Goal: Check status: Check status

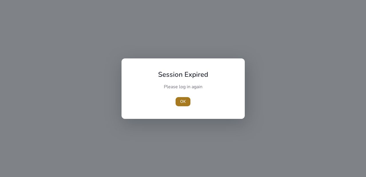
click at [184, 99] on span "OK" at bounding box center [183, 101] width 6 height 6
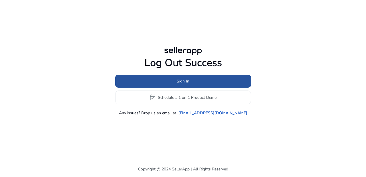
click at [183, 81] on span "Sign In" at bounding box center [183, 81] width 13 height 6
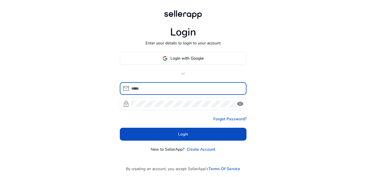
type input "**********"
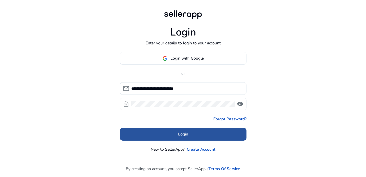
click at [184, 134] on span "Login" at bounding box center [183, 134] width 10 height 6
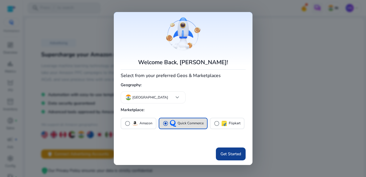
click at [228, 153] on span "Get Started" at bounding box center [230, 154] width 21 height 6
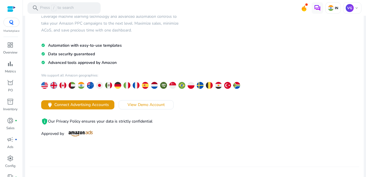
scroll to position [66, 0]
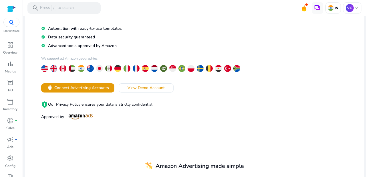
click at [11, 24] on img at bounding box center [11, 22] width 10 height 5
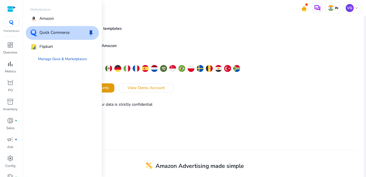
click at [55, 32] on p "Quick Commerce" at bounding box center [54, 32] width 30 height 7
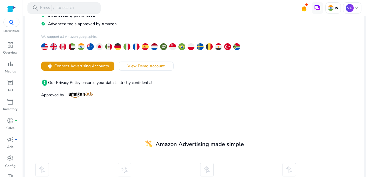
scroll to position [89, 0]
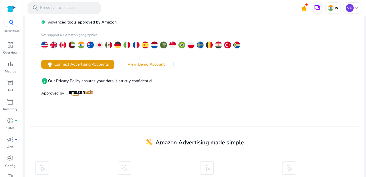
drag, startPoint x: 143, startPoint y: 63, endPoint x: 38, endPoint y: 28, distance: 109.8
click at [39, 29] on div "Advertising Supercharge your Amazon sponsored campaigns Leverage machine learni…" at bounding box center [112, 22] width 165 height 150
click at [11, 21] on img at bounding box center [11, 22] width 10 height 5
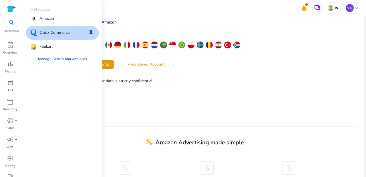
click at [65, 33] on p "Quick Commerce" at bounding box center [54, 32] width 30 height 7
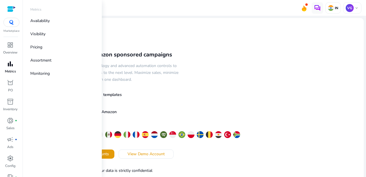
click at [11, 65] on span "bar_chart" at bounding box center [10, 63] width 7 height 7
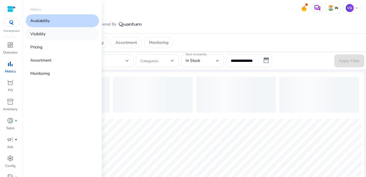
click at [42, 34] on p "Visibility" at bounding box center [37, 34] width 15 height 6
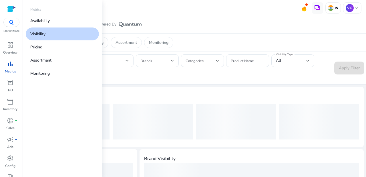
click at [42, 34] on p "Visibility" at bounding box center [37, 34] width 15 height 6
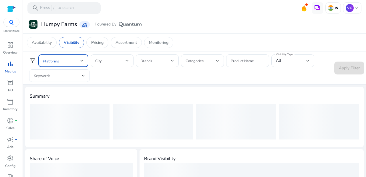
click at [81, 59] on div at bounding box center [81, 60] width 3 height 2
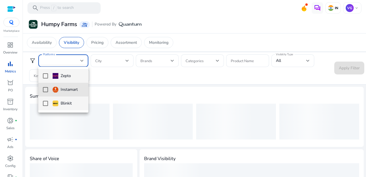
drag, startPoint x: 45, startPoint y: 89, endPoint x: 45, endPoint y: 103, distance: 14.6
click at [45, 105] on div "Zepto Instamart Blinkit" at bounding box center [63, 90] width 50 height 46
click at [45, 105] on mat-pseudo-checkbox at bounding box center [45, 103] width 5 height 5
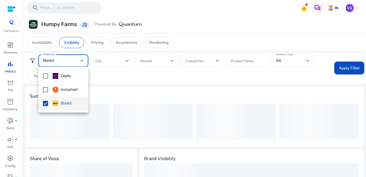
click at [125, 59] on div at bounding box center [183, 88] width 366 height 177
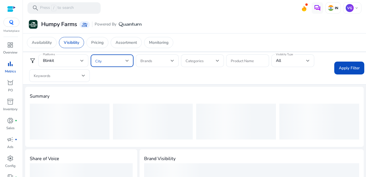
click at [128, 59] on div at bounding box center [126, 60] width 3 height 2
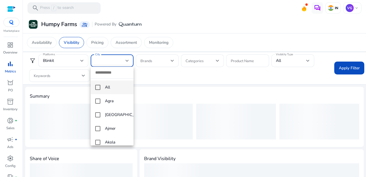
click at [96, 87] on mat-pseudo-checkbox at bounding box center [97, 87] width 5 height 5
click at [171, 61] on div at bounding box center [183, 88] width 366 height 177
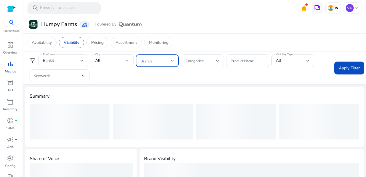
click at [171, 61] on div at bounding box center [172, 60] width 3 height 2
click at [197, 60] on div at bounding box center [183, 88] width 366 height 177
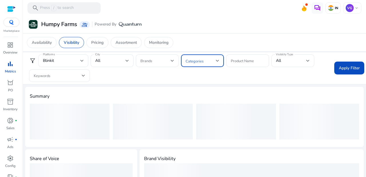
click at [217, 59] on div at bounding box center [217, 60] width 3 height 7
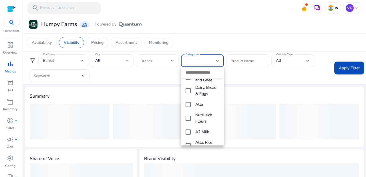
scroll to position [20, 0]
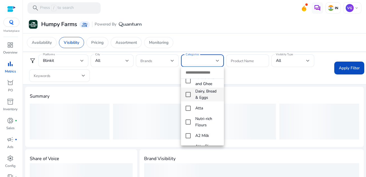
click at [188, 97] on mat-pseudo-checkbox at bounding box center [187, 94] width 5 height 5
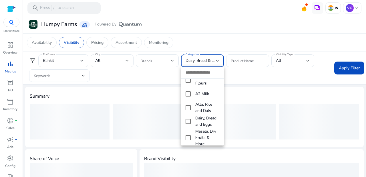
scroll to position [62, 0]
click at [188, 96] on mat-pseudo-checkbox at bounding box center [187, 93] width 5 height 5
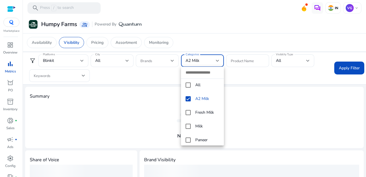
scroll to position [20, 0]
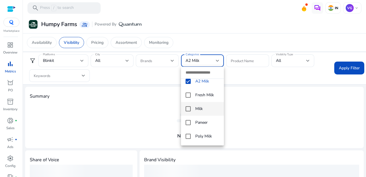
click at [188, 111] on mat-option "Milk" at bounding box center [202, 109] width 43 height 14
click at [189, 95] on mat-pseudo-checkbox at bounding box center [187, 94] width 5 height 5
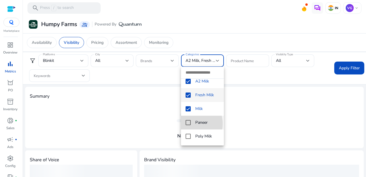
click at [188, 123] on mat-pseudo-checkbox at bounding box center [187, 122] width 5 height 5
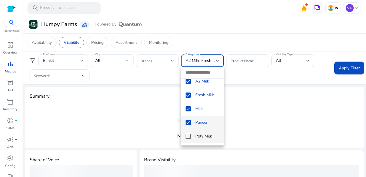
click at [188, 136] on mat-pseudo-checkbox at bounding box center [187, 135] width 5 height 5
click at [252, 61] on div at bounding box center [183, 88] width 366 height 177
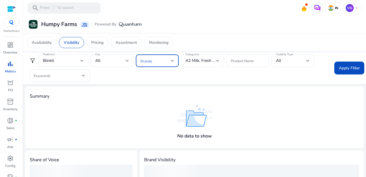
click at [173, 59] on div at bounding box center [172, 60] width 3 height 2
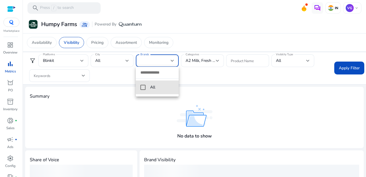
click at [143, 86] on mat-pseudo-checkbox at bounding box center [142, 87] width 5 height 5
click at [340, 67] on div at bounding box center [183, 88] width 366 height 177
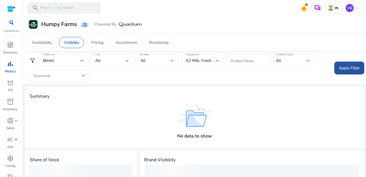
click at [344, 67] on span "Apply Filter" at bounding box center [349, 68] width 21 height 6
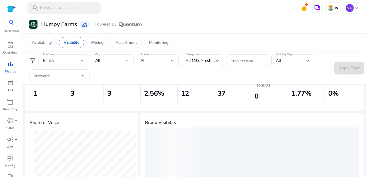
scroll to position [0, 0]
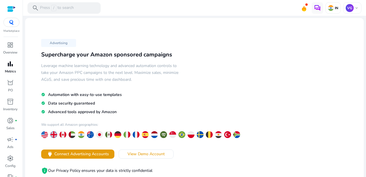
click at [11, 67] on span "bar_chart" at bounding box center [10, 63] width 7 height 7
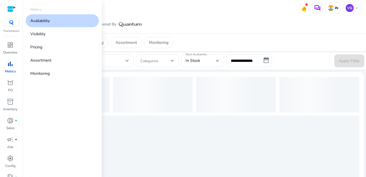
click at [10, 67] on span "bar_chart" at bounding box center [10, 63] width 7 height 7
click at [11, 69] on p "Metrics" at bounding box center [10, 71] width 11 height 5
click at [44, 35] on p "Visibility" at bounding box center [37, 34] width 15 height 6
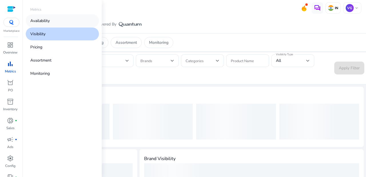
click at [46, 21] on p "Availability" at bounding box center [39, 21] width 19 height 6
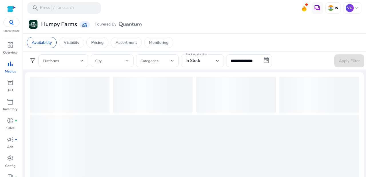
click at [208, 27] on div "Humpy Farms group_add Powered By" at bounding box center [194, 24] width 338 height 11
